Goal: Task Accomplishment & Management: Complete application form

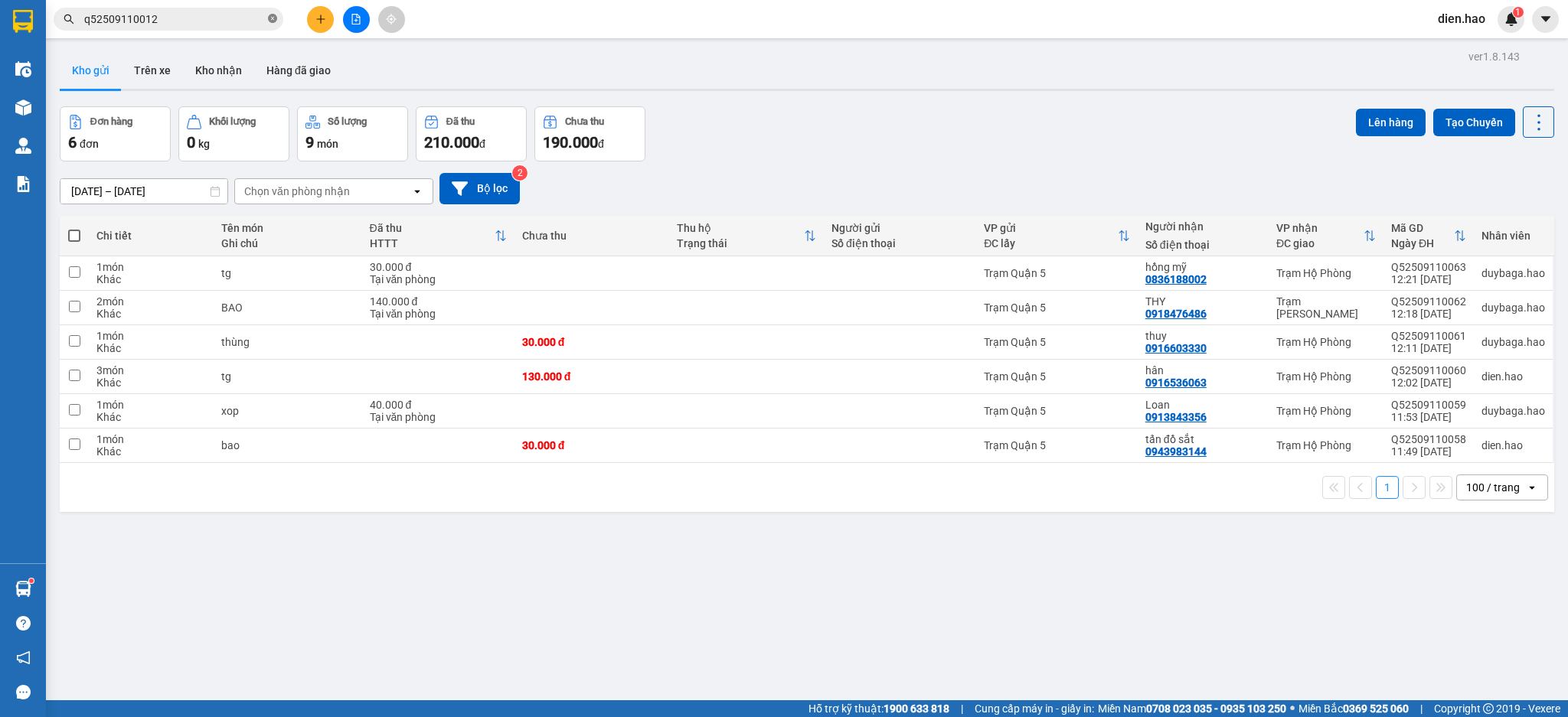
click at [270, 17] on icon "close-circle" at bounding box center [273, 18] width 10 height 10
click at [233, 20] on input "text" at bounding box center [174, 18] width 181 height 16
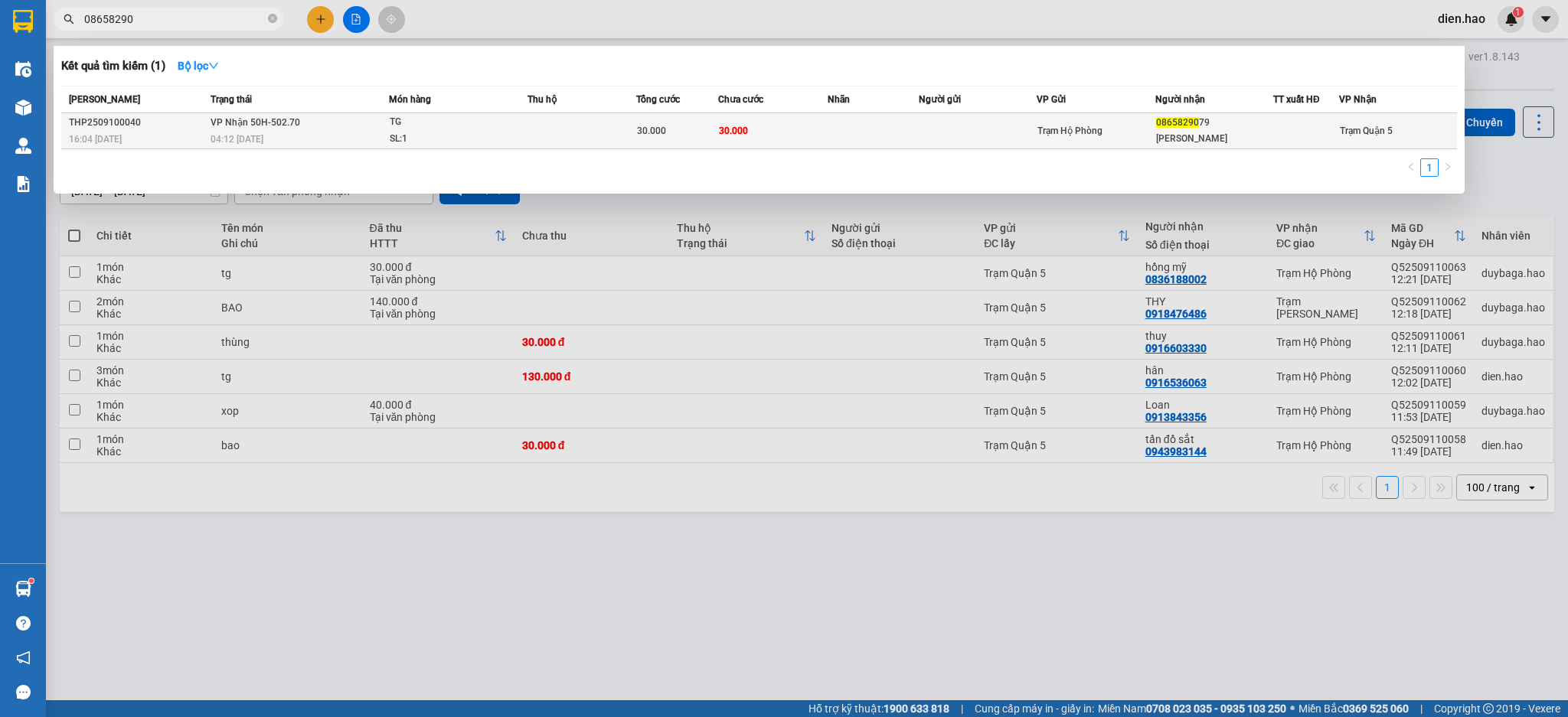
type input "08658290"
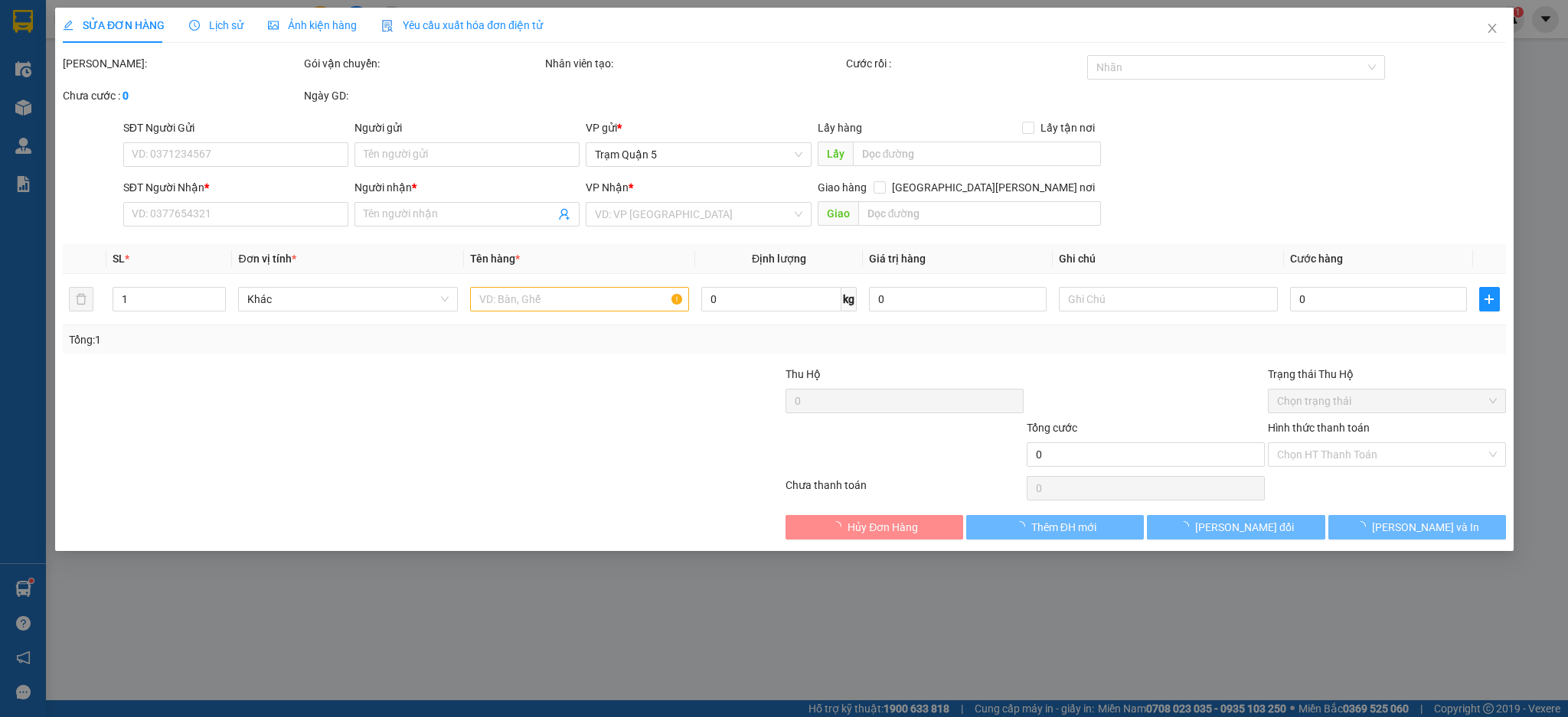
type input "0865829079"
type input "[PERSON_NAME]"
type input "30.000"
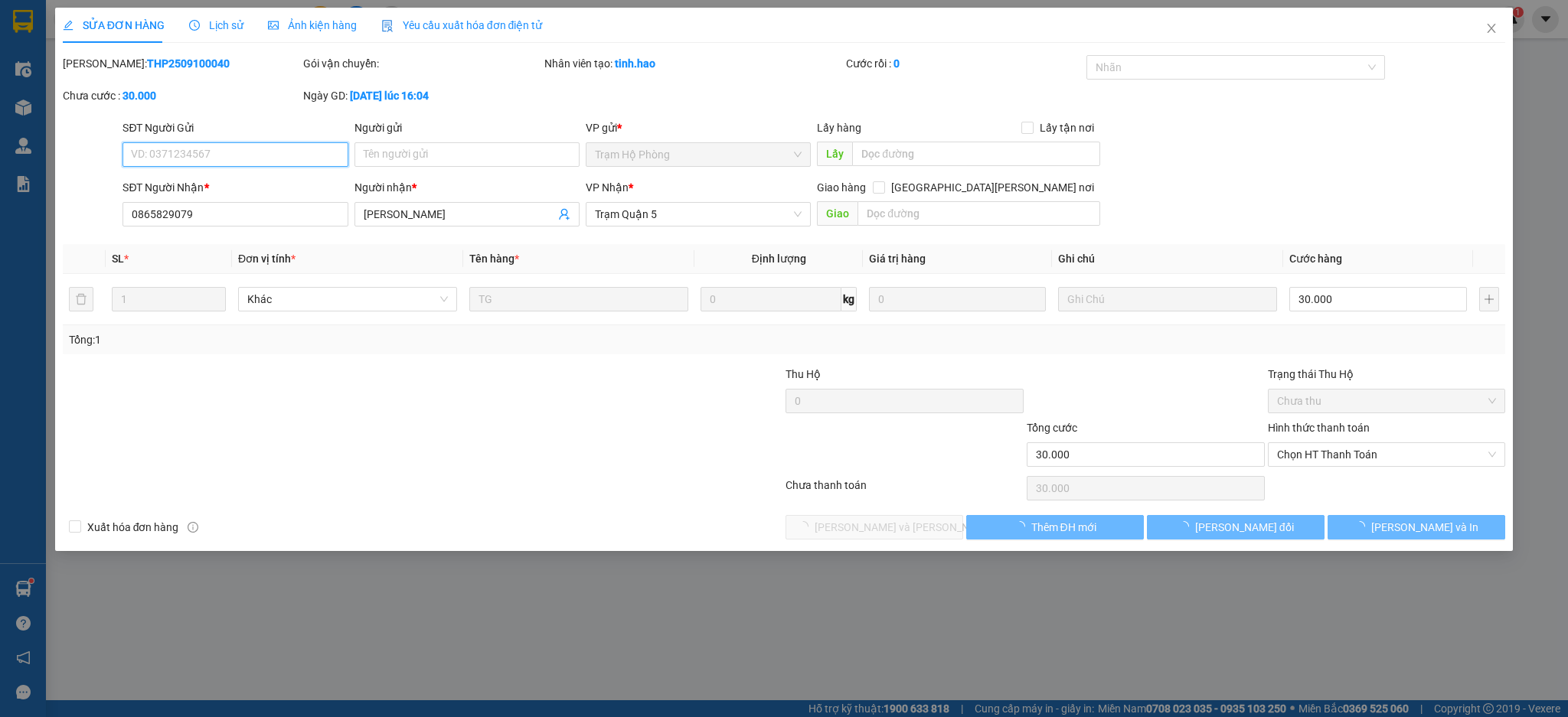
click at [1422, 456] on span "Chọn HT Thanh Toán" at bounding box center [1387, 455] width 220 height 23
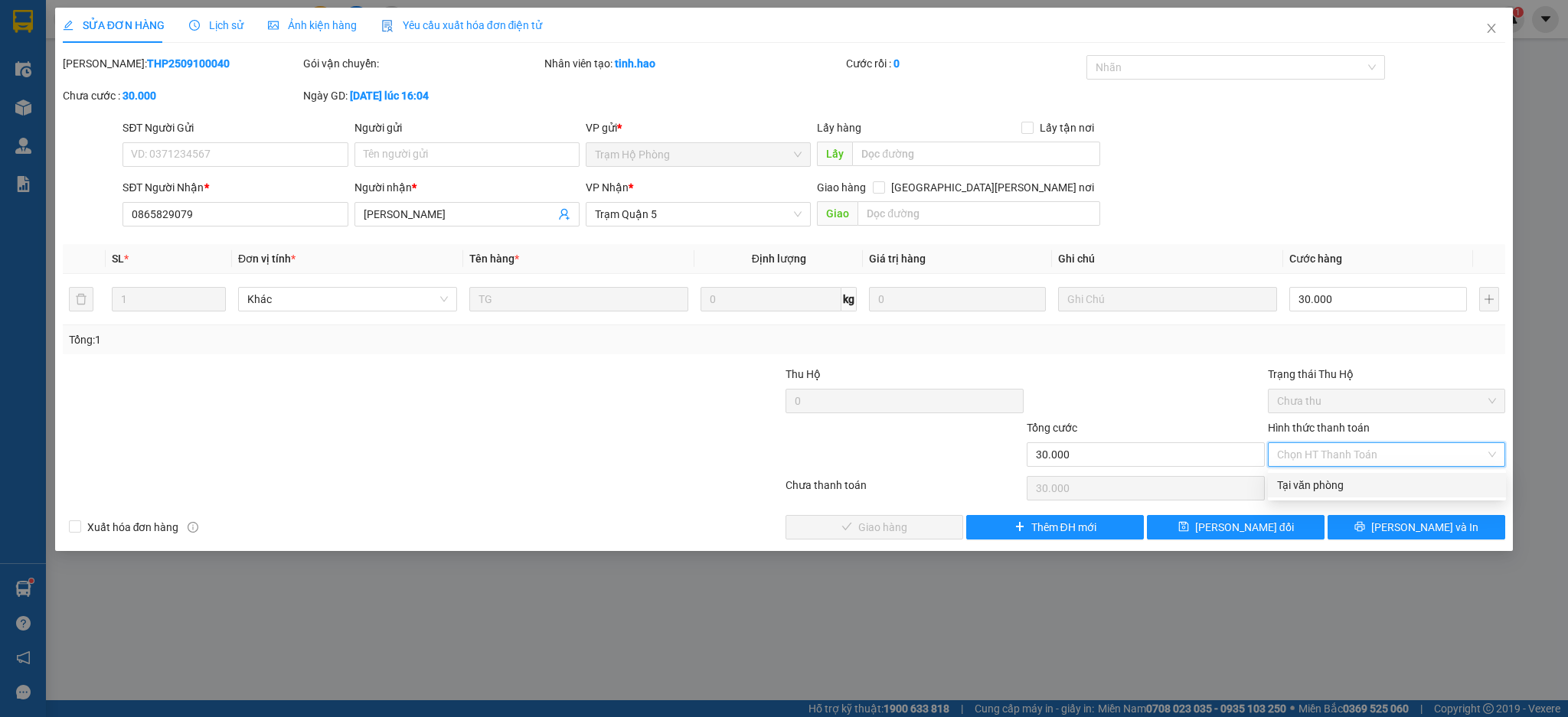
drag, startPoint x: 1391, startPoint y: 485, endPoint x: 1149, endPoint y: 508, distance: 243.1
click at [1386, 486] on div "Tại văn phòng" at bounding box center [1387, 484] width 220 height 16
type input "0"
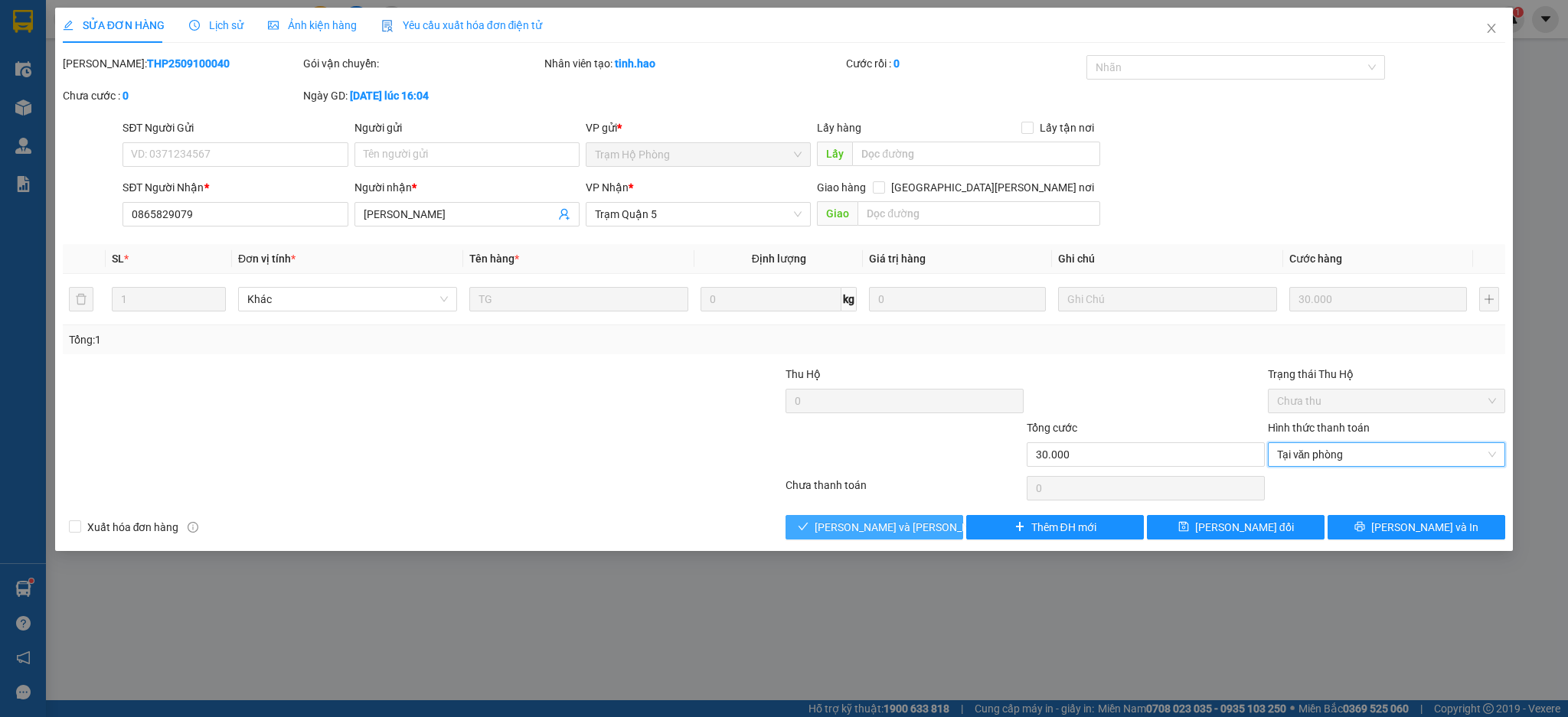
click at [920, 535] on button "[PERSON_NAME] và [PERSON_NAME] hàng" at bounding box center [875, 527] width 178 height 24
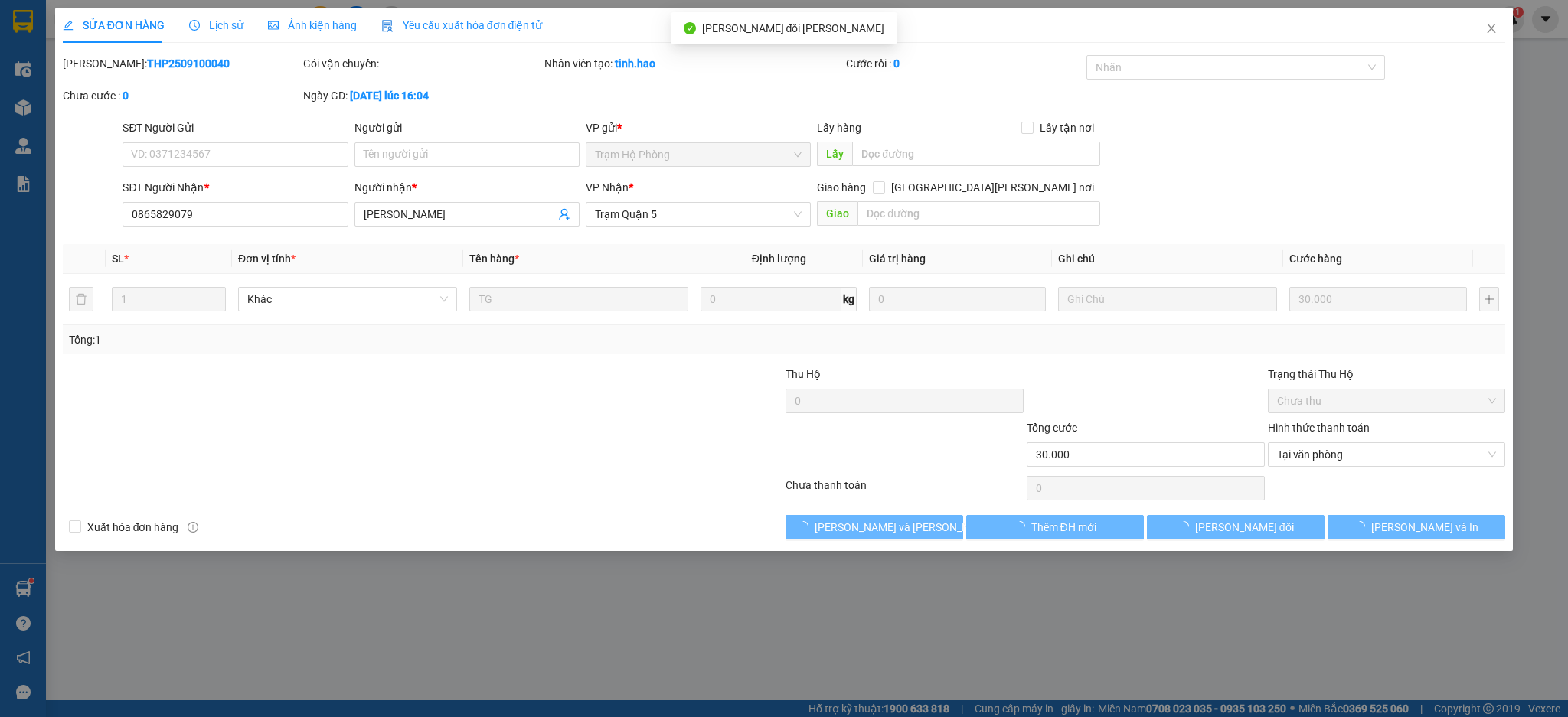
click at [338, 24] on span "Ảnh kiện hàng" at bounding box center [313, 25] width 89 height 13
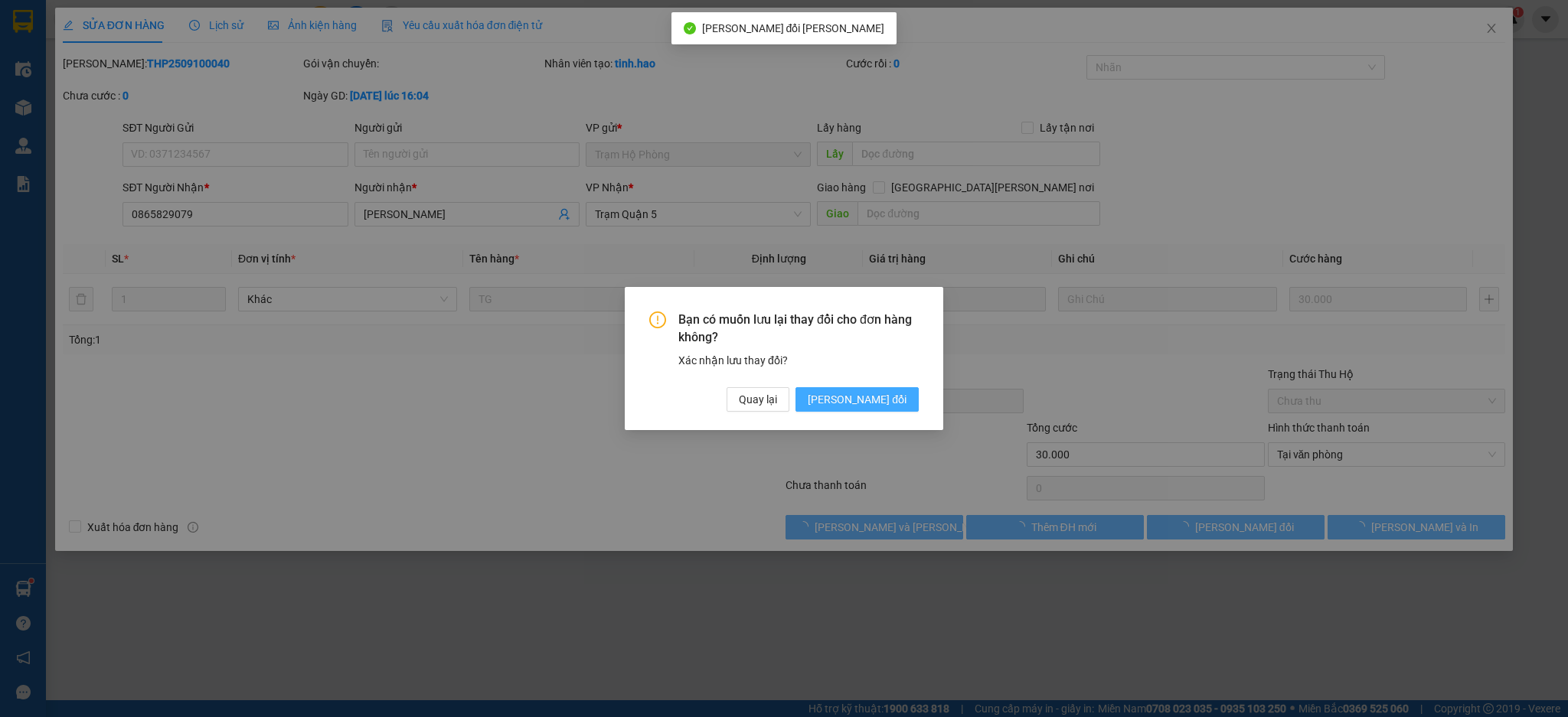
click at [848, 397] on button "[PERSON_NAME] đổi" at bounding box center [857, 399] width 124 height 24
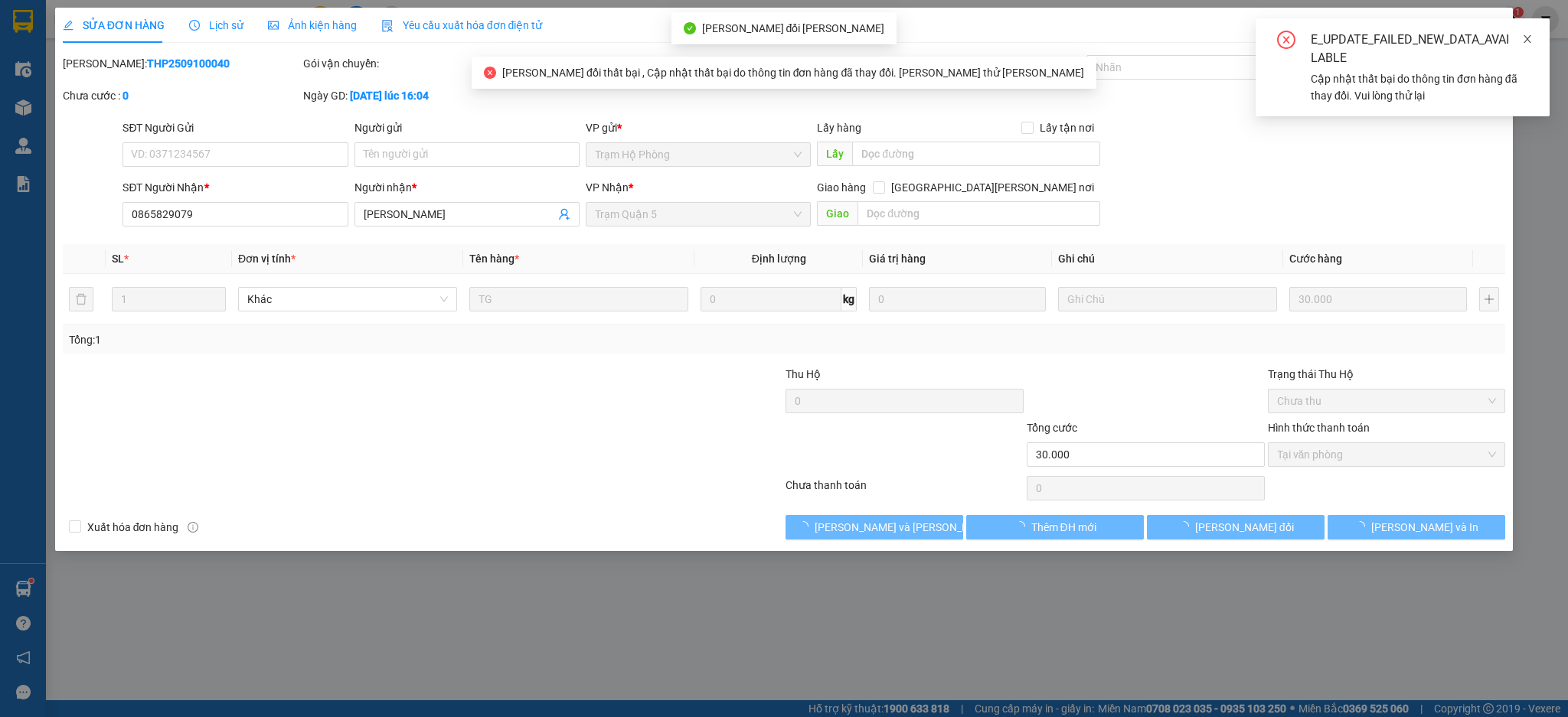
click at [1526, 40] on icon "close" at bounding box center [1527, 39] width 11 height 11
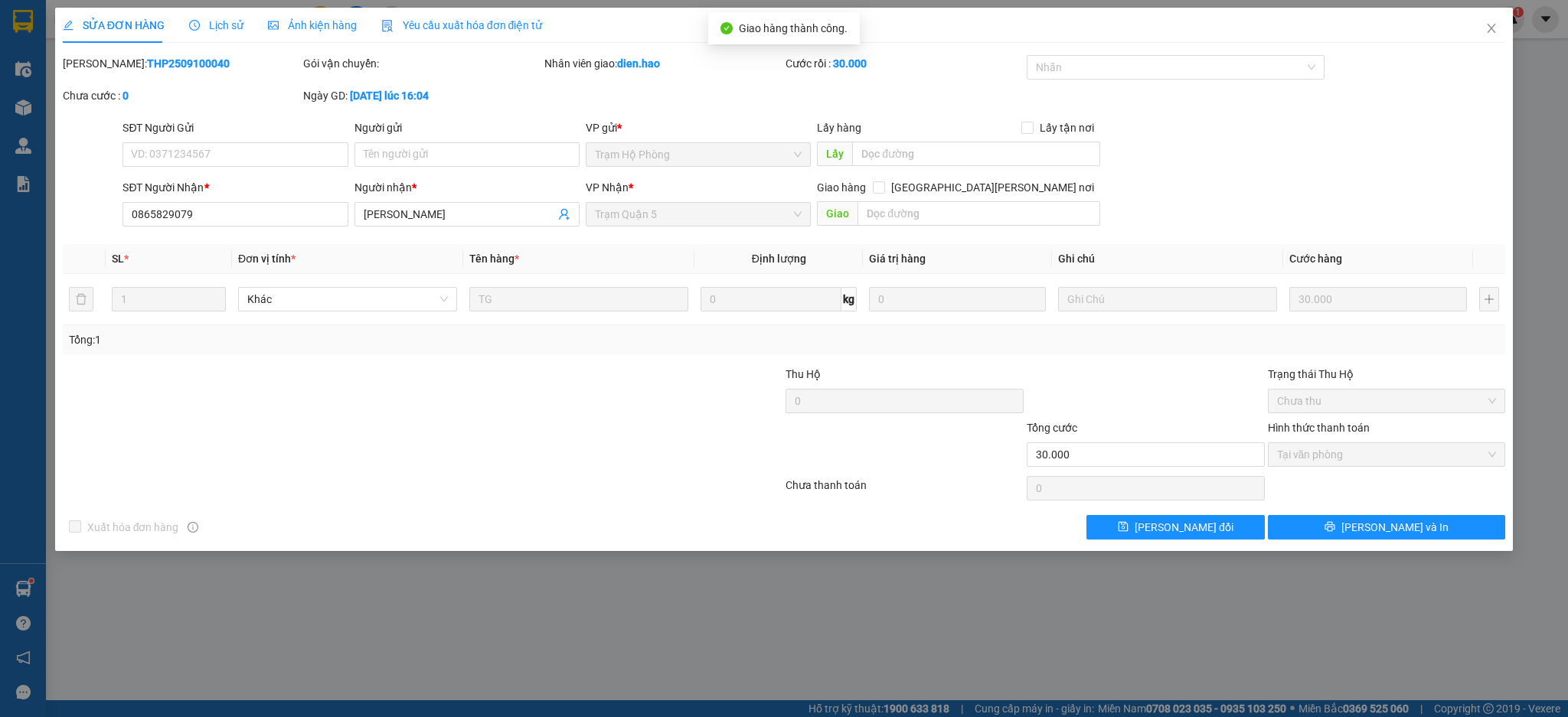
click at [309, 23] on span "Ảnh kiện hàng" at bounding box center [313, 25] width 89 height 13
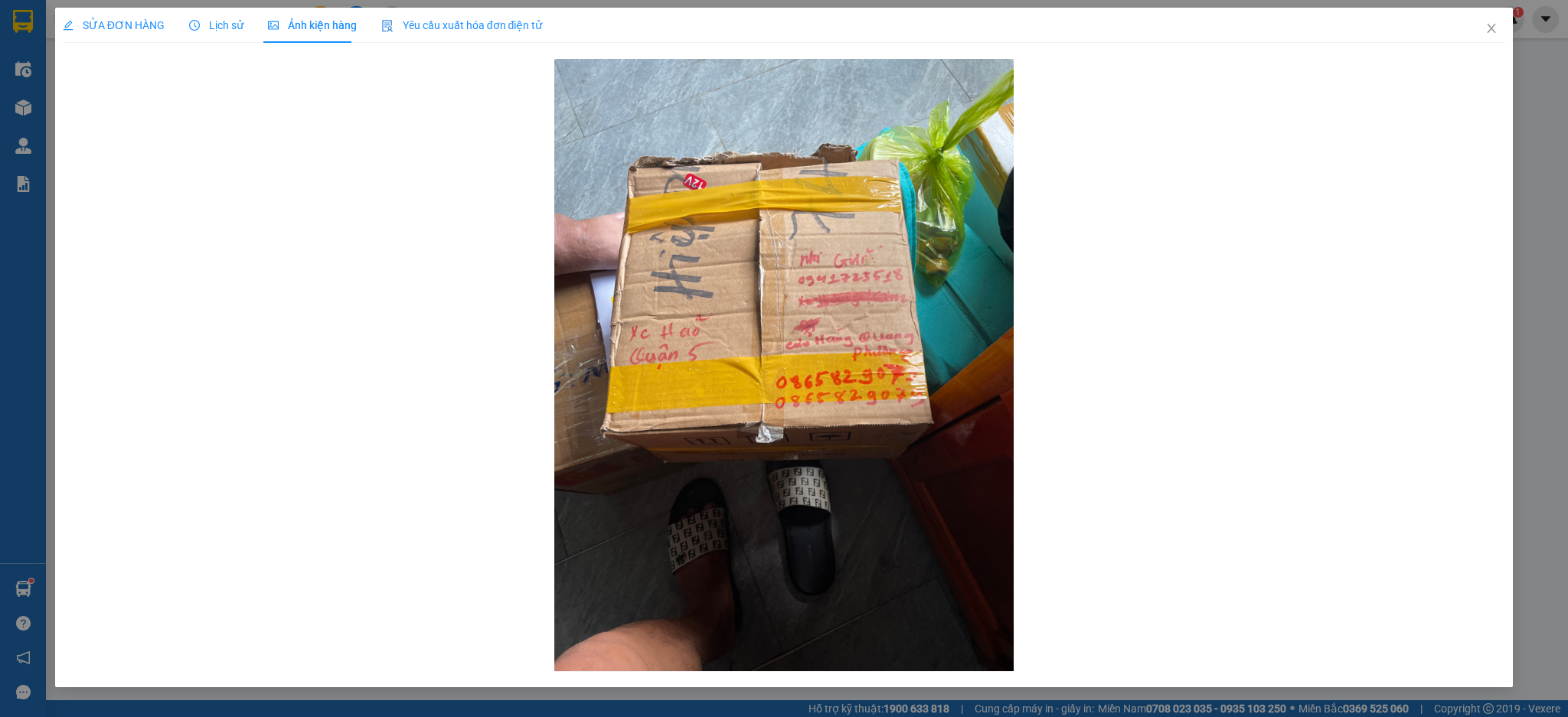
click at [136, 42] on div "SỬA ĐƠN HÀNG" at bounding box center [113, 25] width 101 height 35
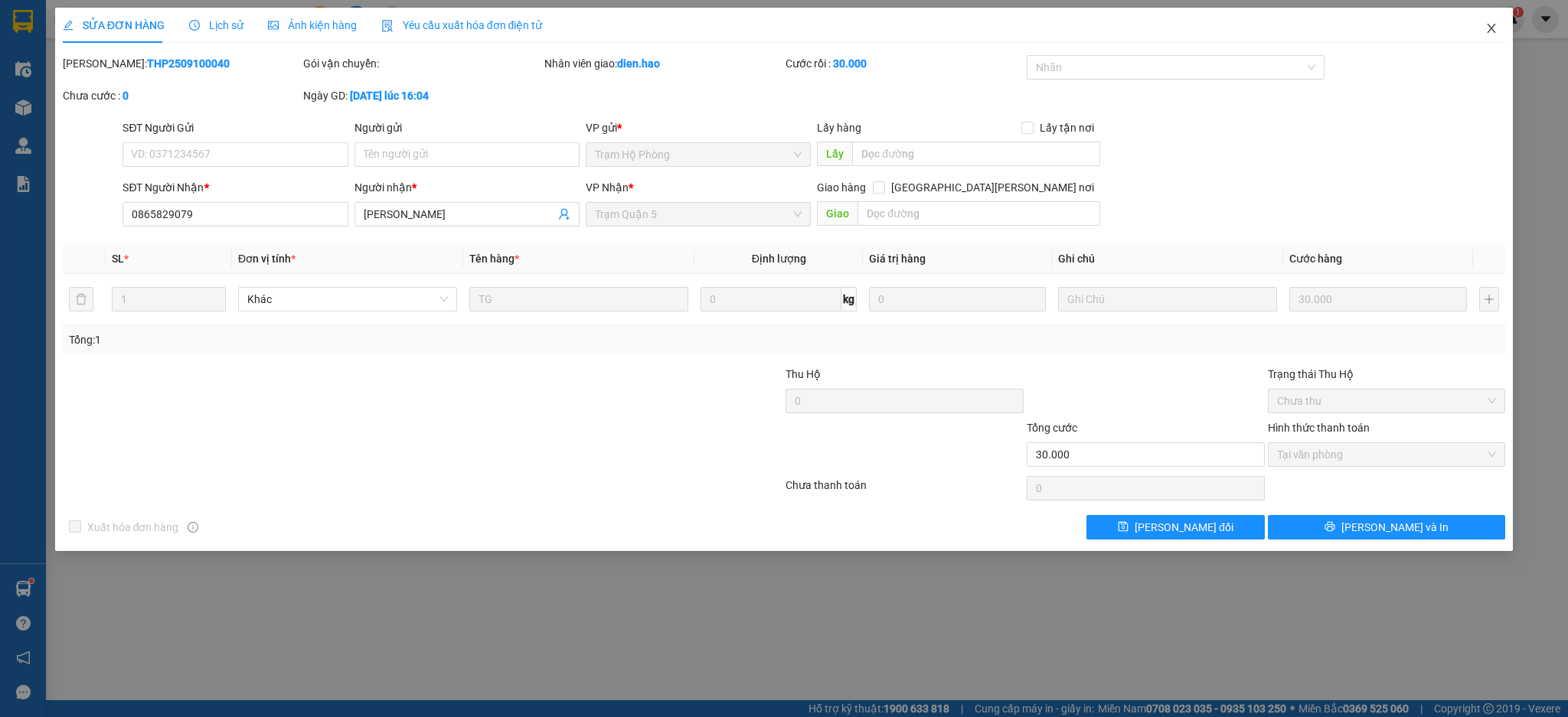
click at [1476, 29] on span "Close" at bounding box center [1492, 29] width 42 height 42
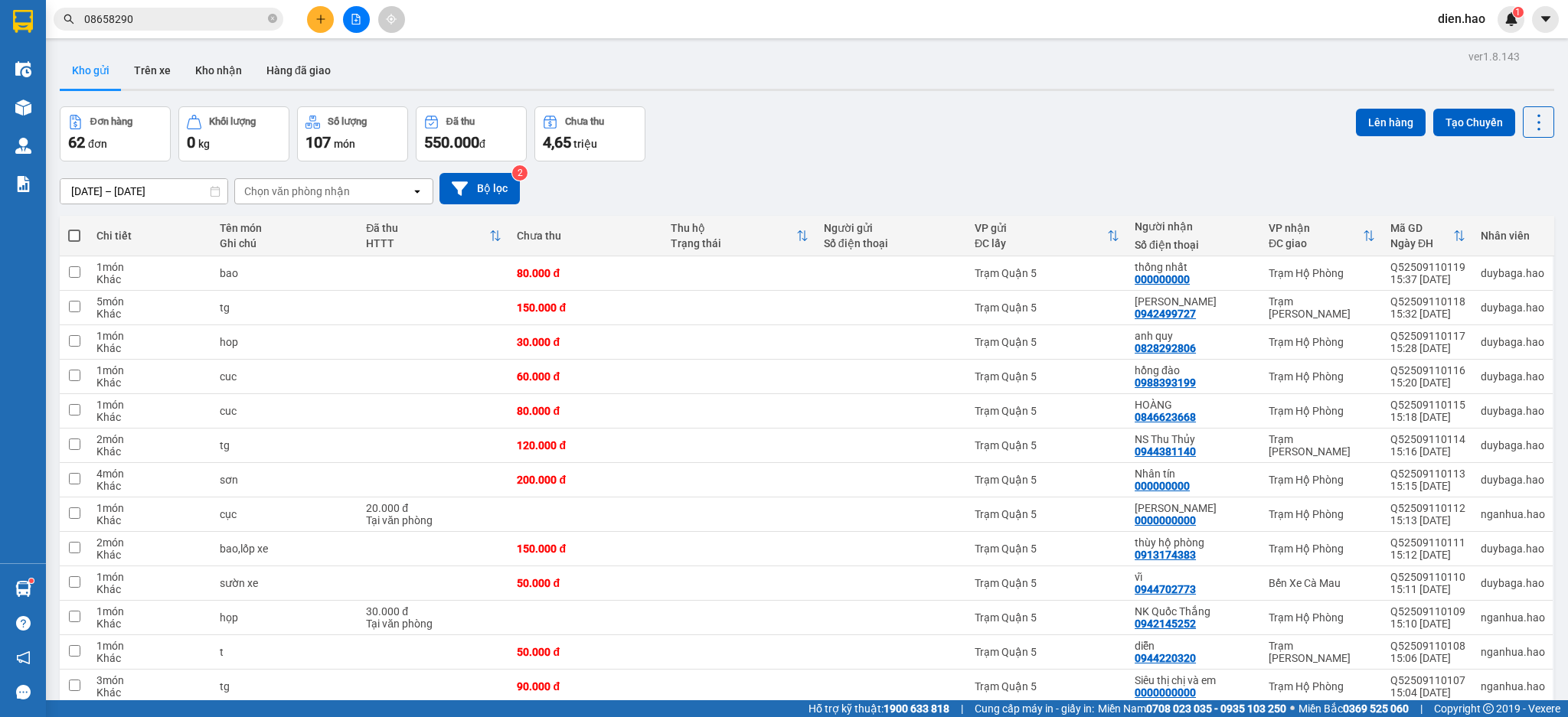
click at [203, 12] on input "08658290" at bounding box center [174, 18] width 181 height 16
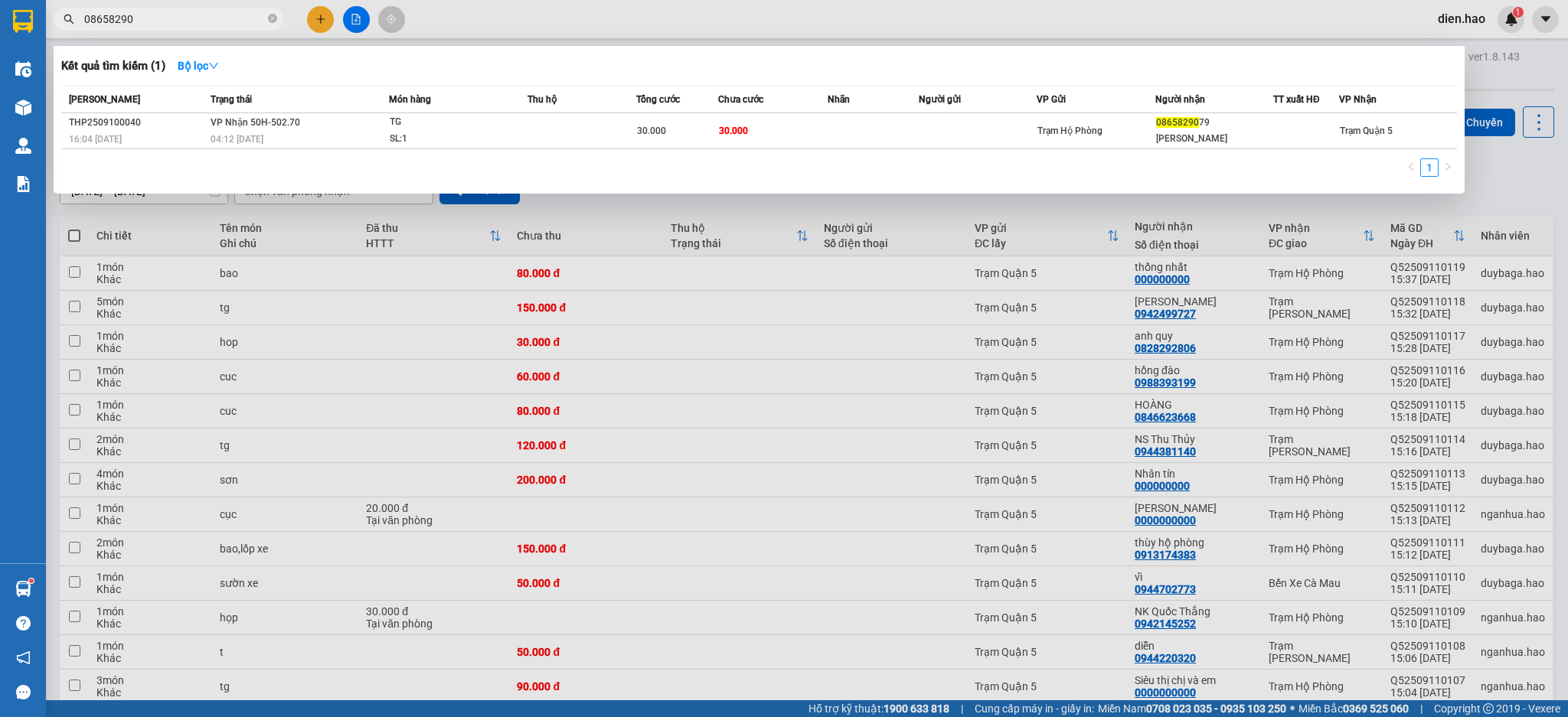
click at [610, 13] on div at bounding box center [784, 358] width 1568 height 717
